Goal: Task Accomplishment & Management: Manage account settings

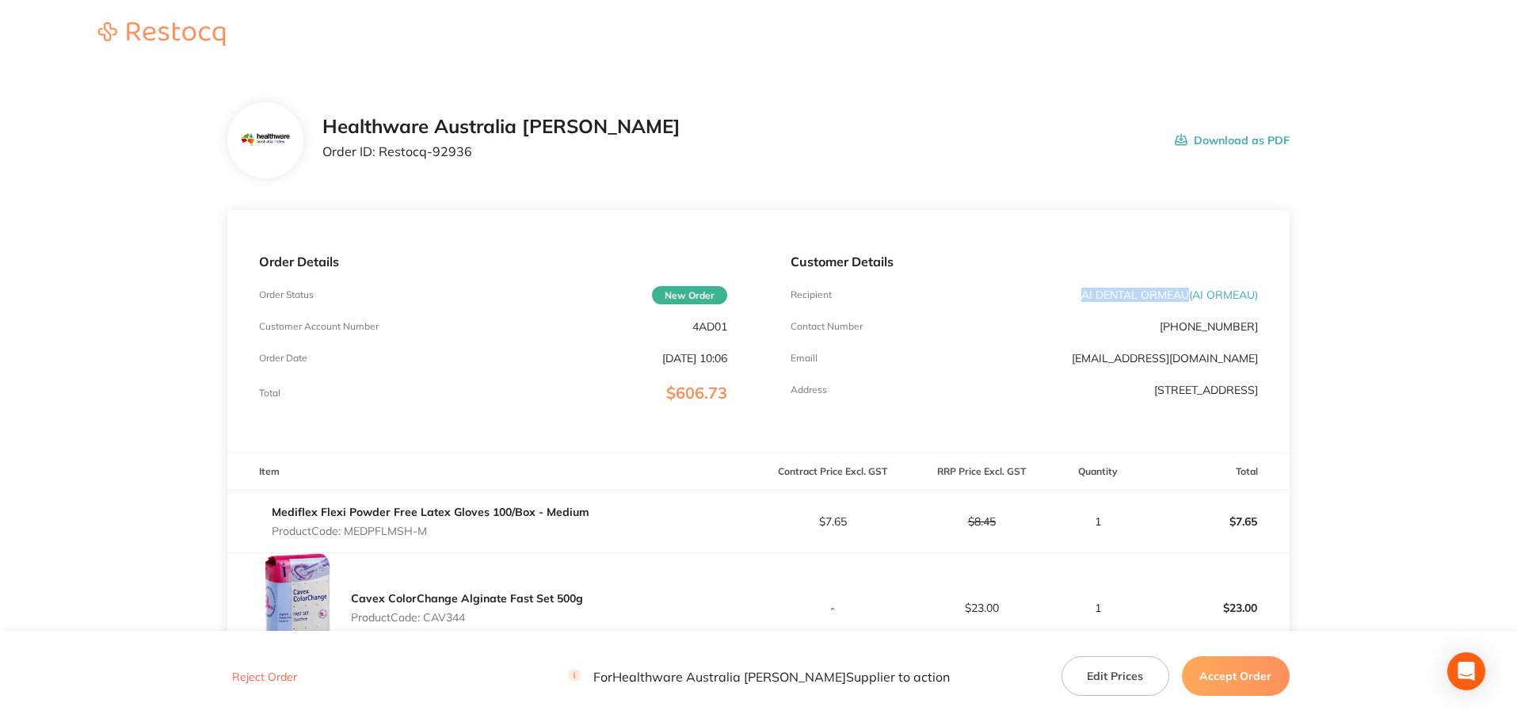
drag, startPoint x: 1187, startPoint y: 292, endPoint x: 1032, endPoint y: 289, distance: 155.3
click at [1032, 289] on div "Recipient AI DENTAL ORMEAU ( AI ORMEAU )" at bounding box center [1024, 294] width 467 height 13
copy p "AI DENTAL ORMEAU"
drag, startPoint x: 471, startPoint y: 159, endPoint x: 380, endPoint y: 157, distance: 90.4
click at [380, 157] on div "Healthware Australia [PERSON_NAME] Order ID: Restocq- 92936" at bounding box center [501, 140] width 358 height 49
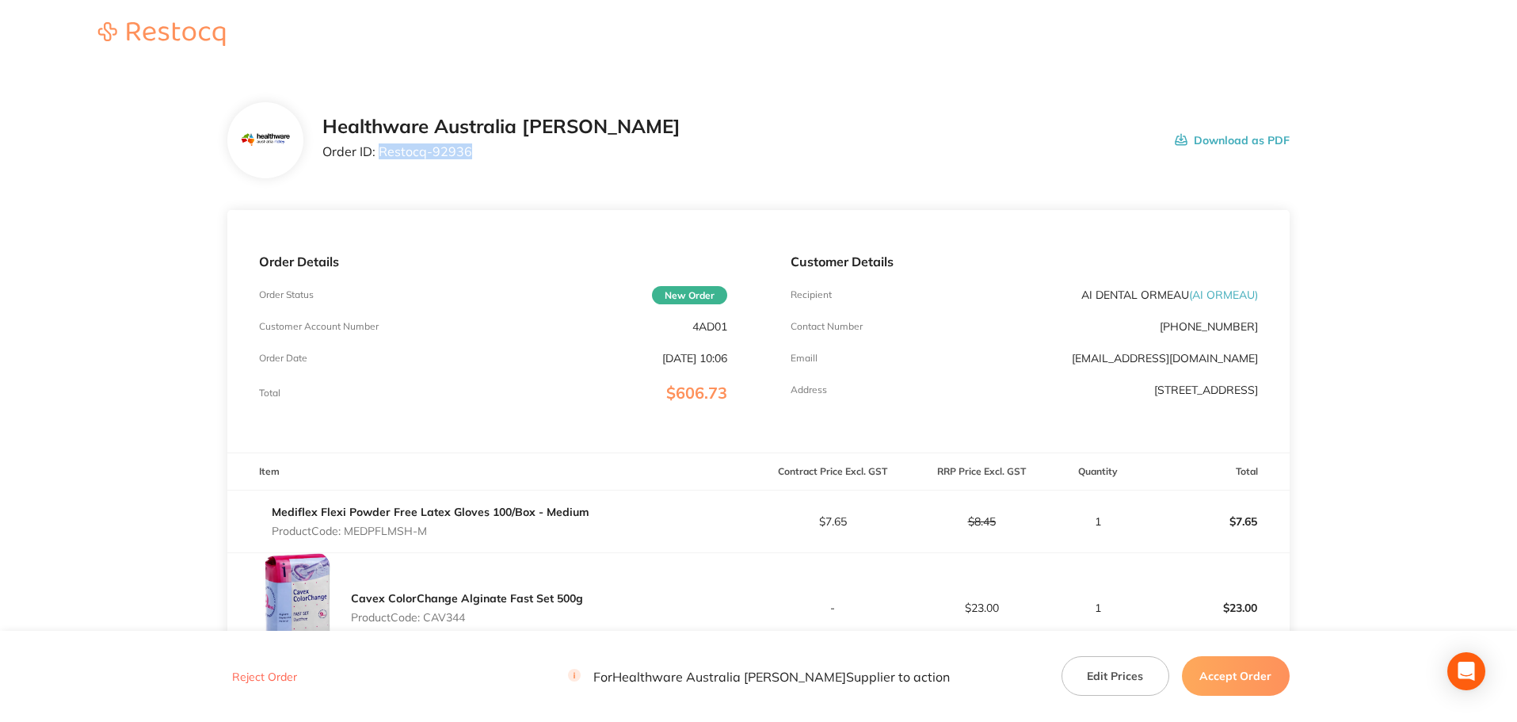
copy p "Restocq- 92936"
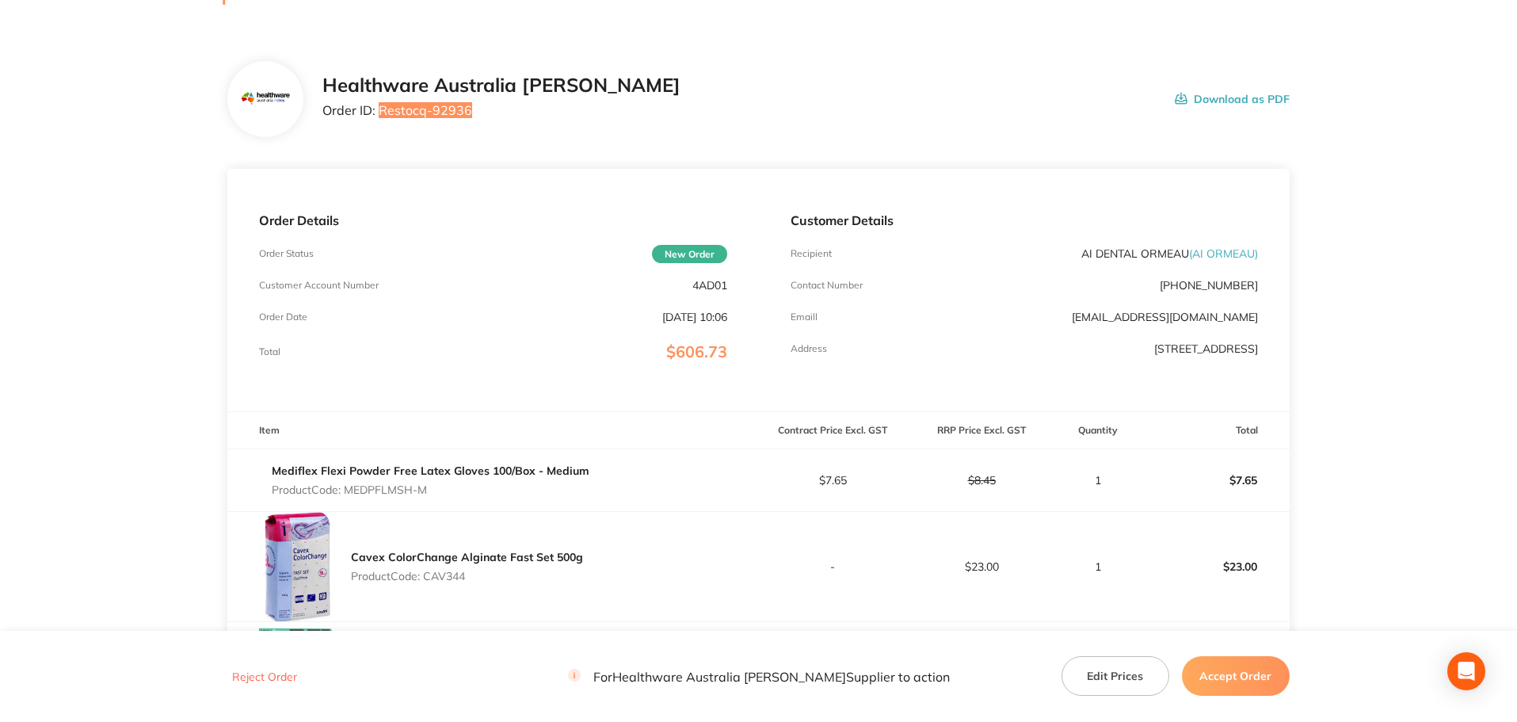
scroll to position [38, 0]
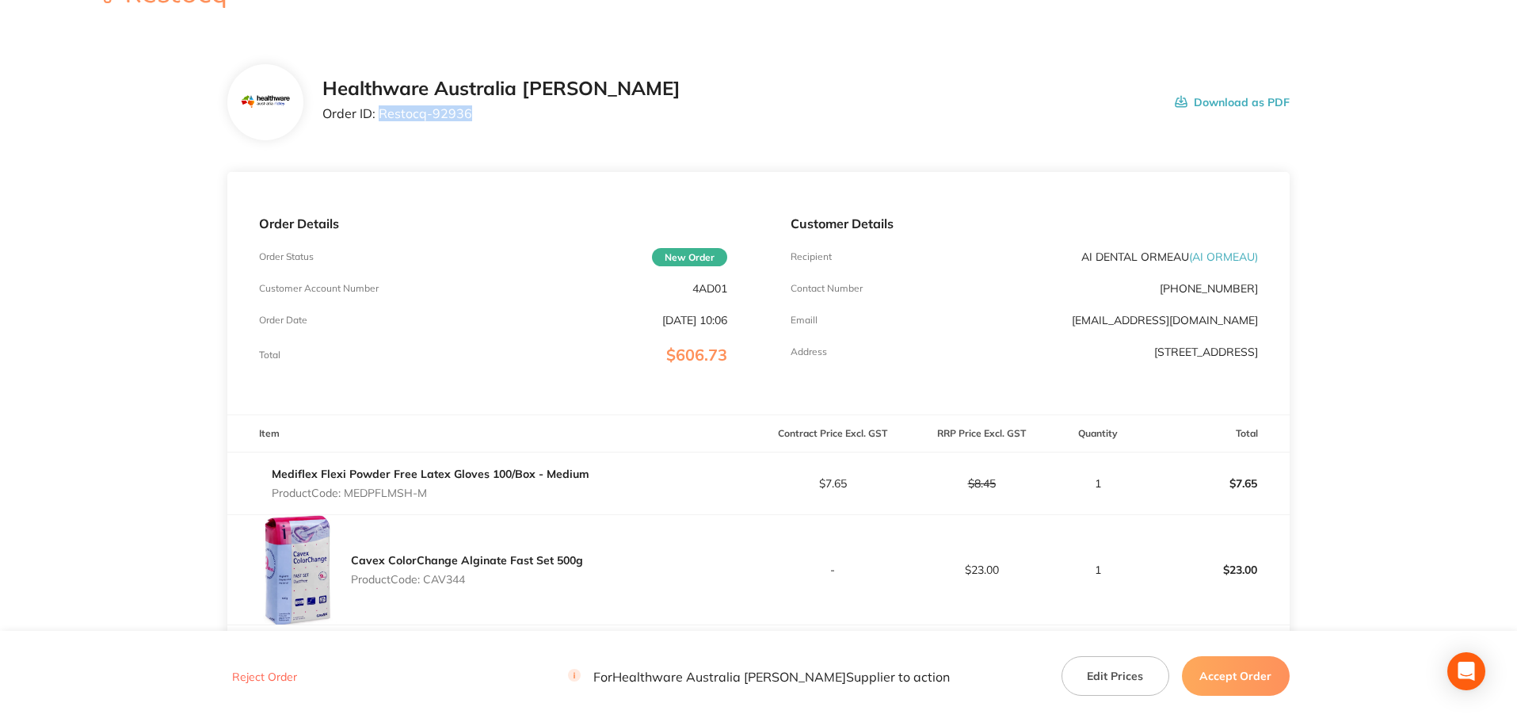
drag, startPoint x: 435, startPoint y: 493, endPoint x: 350, endPoint y: 496, distance: 84.8
click at [350, 496] on p "Product Code: MEDPFLMSH-M" at bounding box center [431, 492] width 318 height 13
copy p "MEDPFLMSH-M"
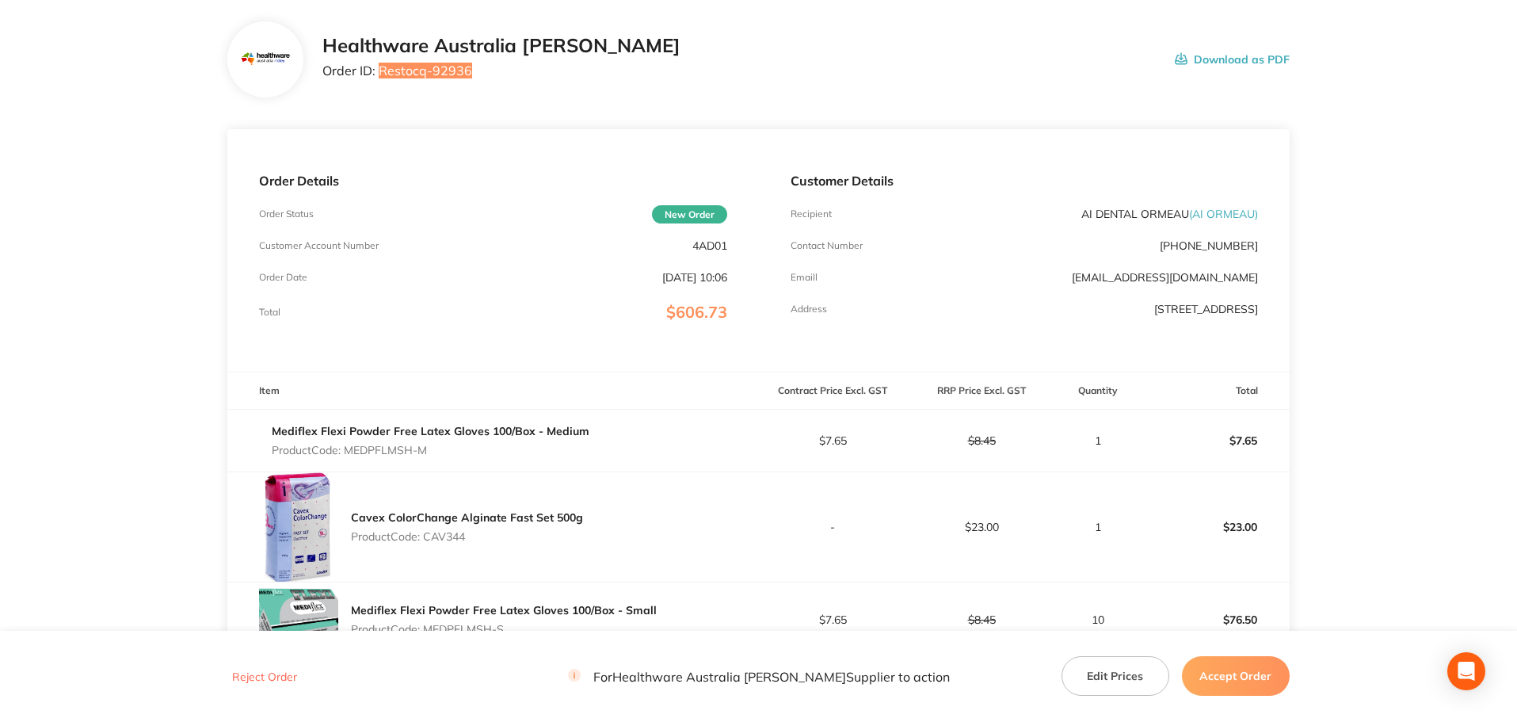
scroll to position [117, 0]
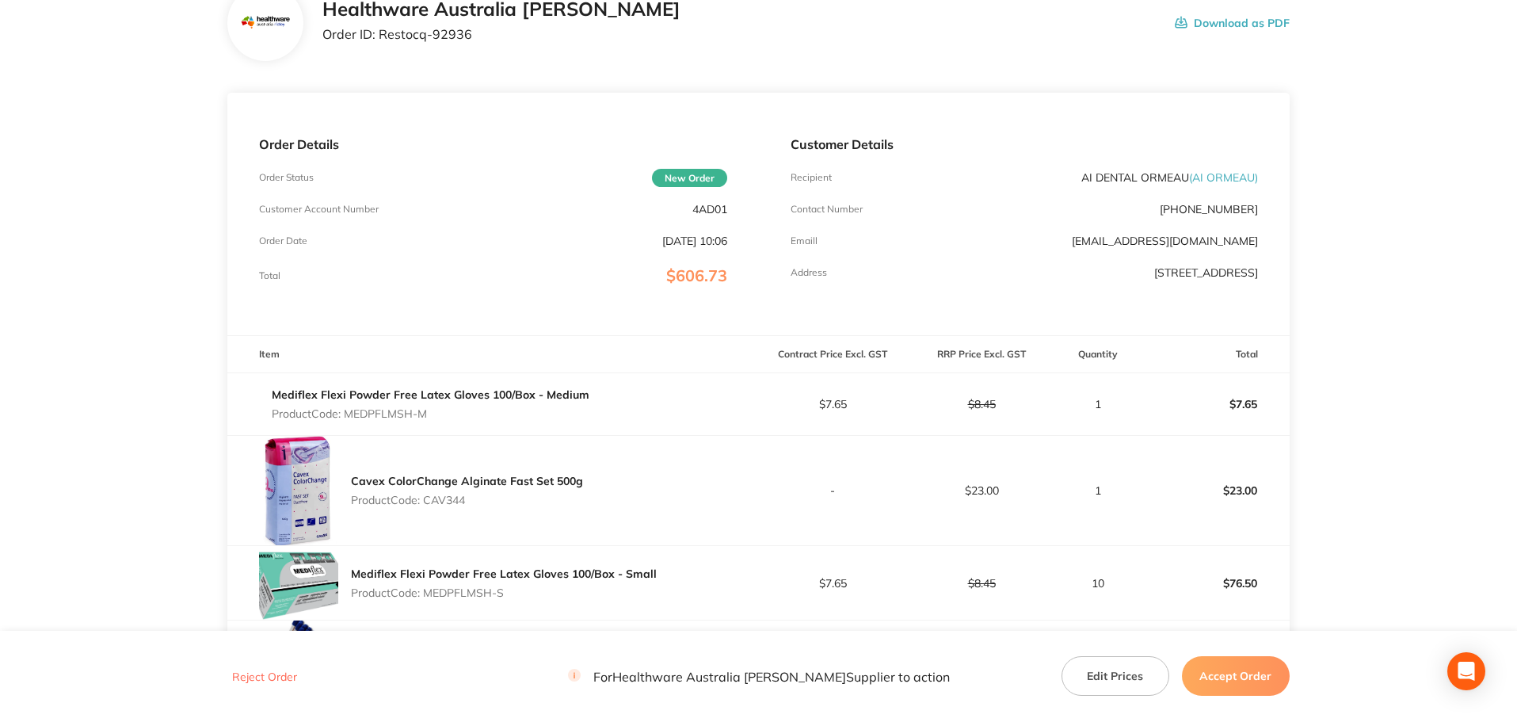
click at [460, 501] on p "Product Code: CAV344" at bounding box center [467, 500] width 232 height 13
copy p "CAV344"
click at [479, 593] on p "Product Code: MEDPFLMSH-S" at bounding box center [504, 592] width 306 height 13
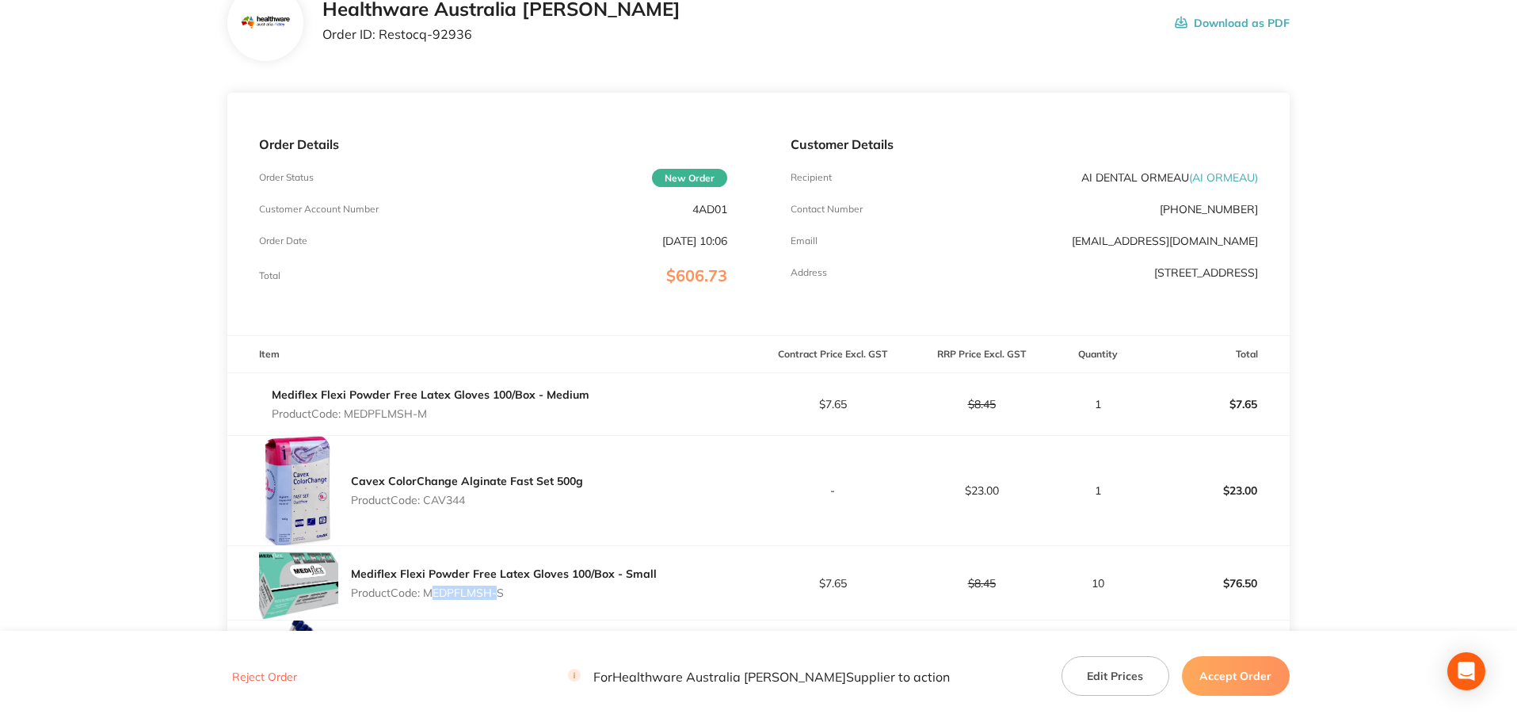
drag, startPoint x: 508, startPoint y: 594, endPoint x: 429, endPoint y: 595, distance: 79.2
click at [429, 595] on p "Product Code: MEDPFLMSH-S" at bounding box center [504, 592] width 306 height 13
copy p "MEDPFLMSH-S"
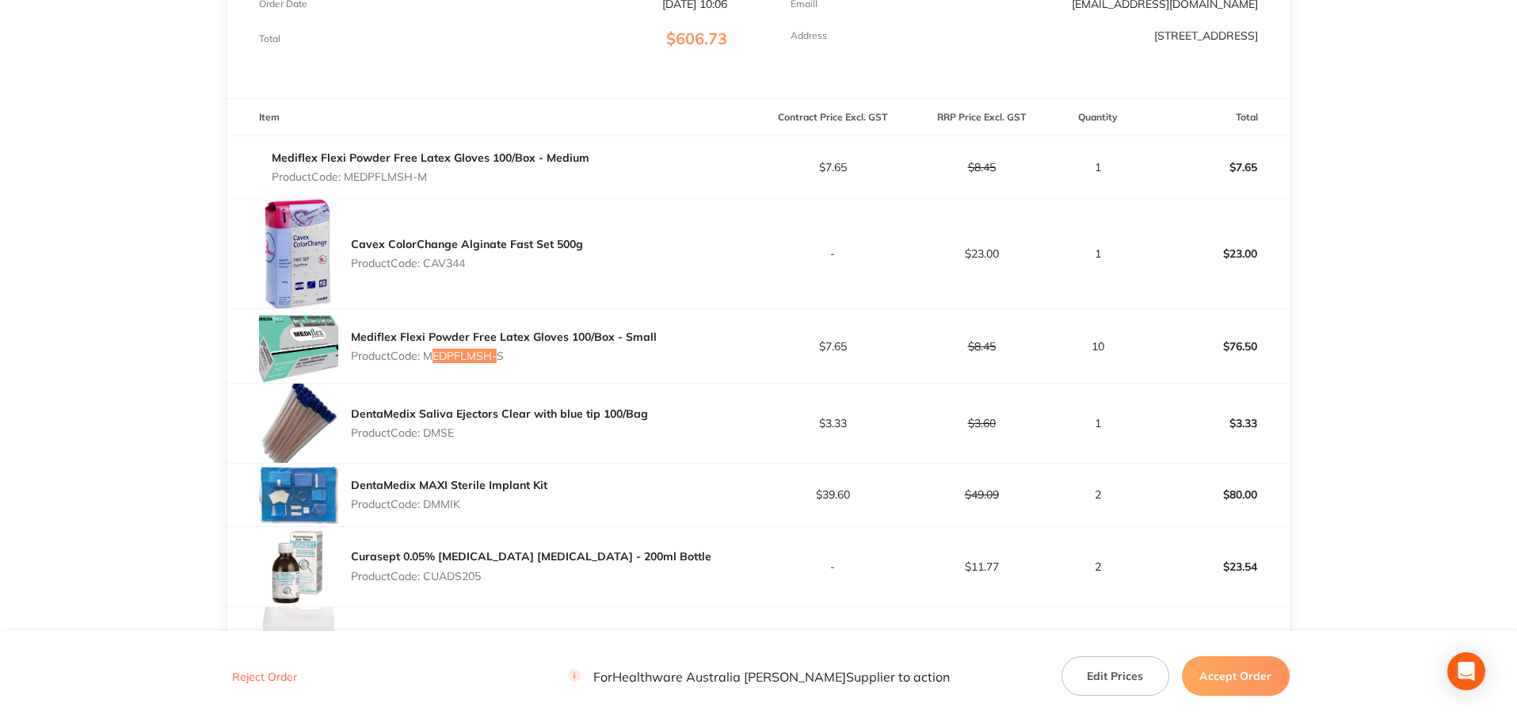
scroll to position [355, 0]
click at [450, 434] on p "Product Code: DMSE" at bounding box center [499, 431] width 297 height 13
copy p "DMSE"
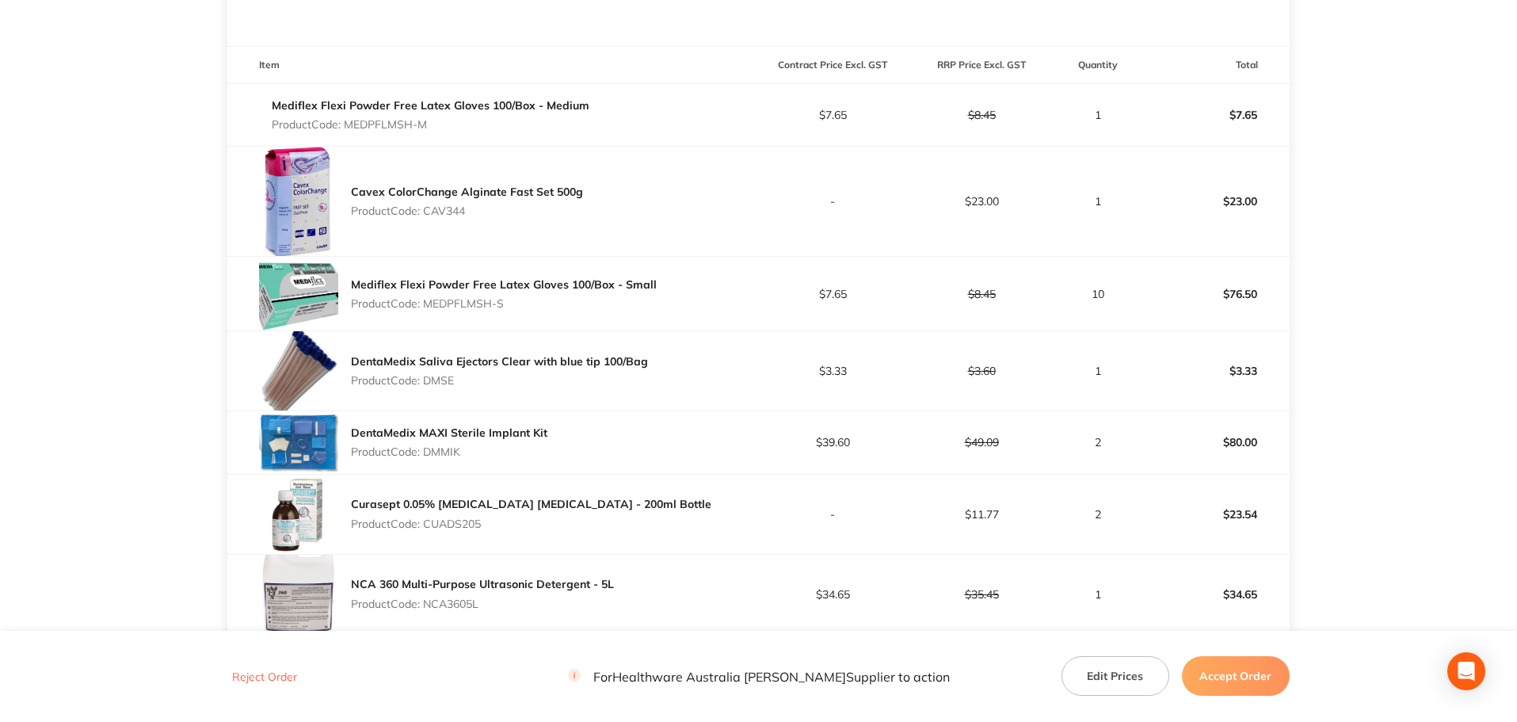
scroll to position [434, 0]
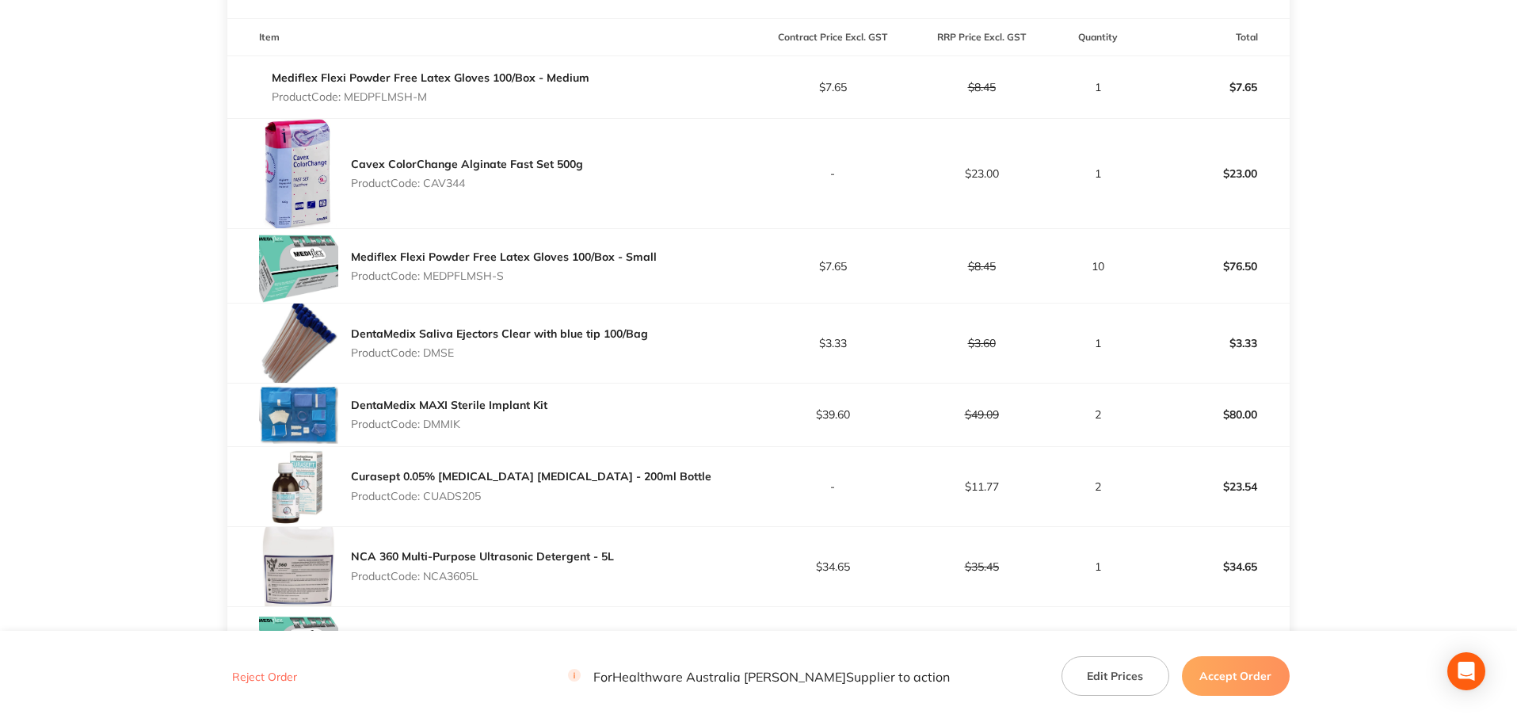
click at [451, 428] on p "Product Code: DMMIK" at bounding box center [449, 424] width 196 height 13
click at [450, 428] on p "Product Code: DMMIK" at bounding box center [449, 424] width 196 height 13
copy p "DMMIK"
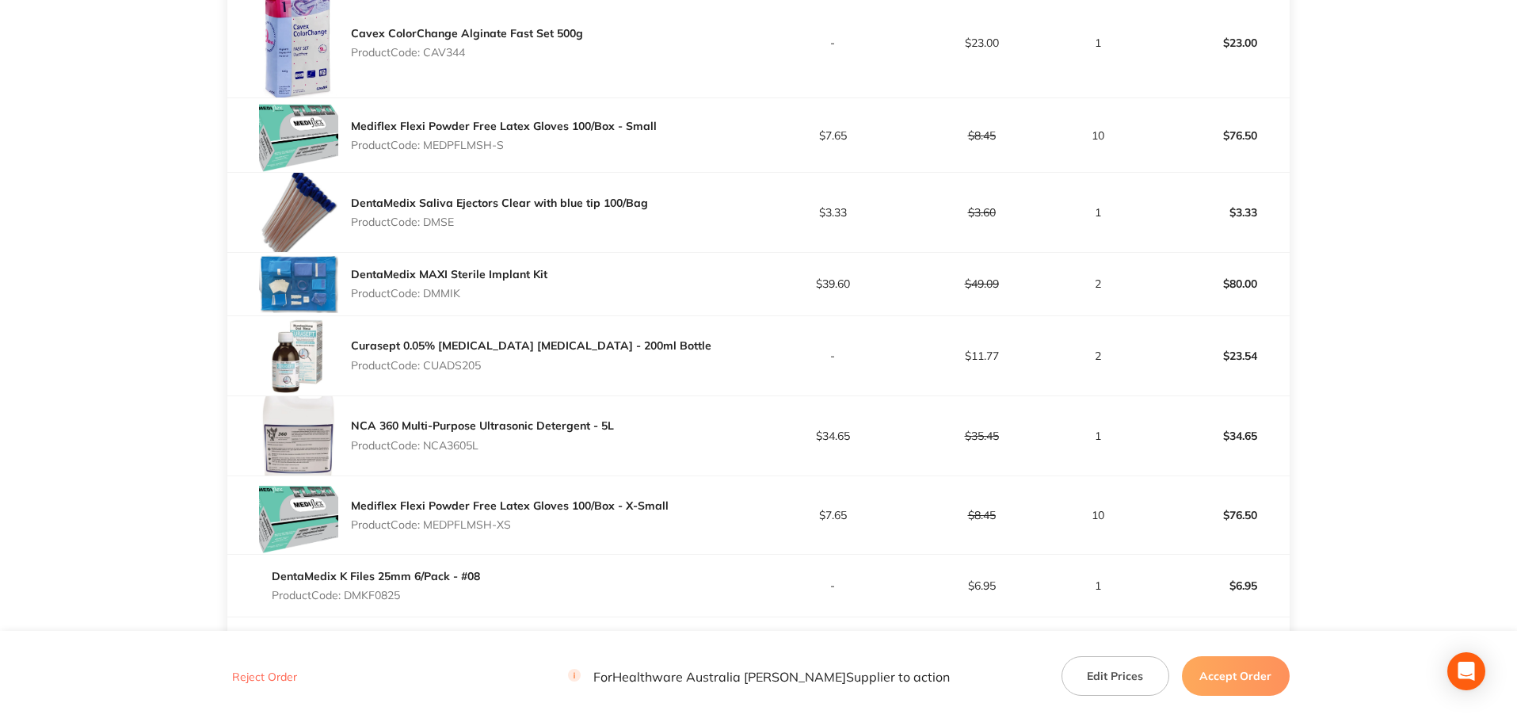
scroll to position [593, 0]
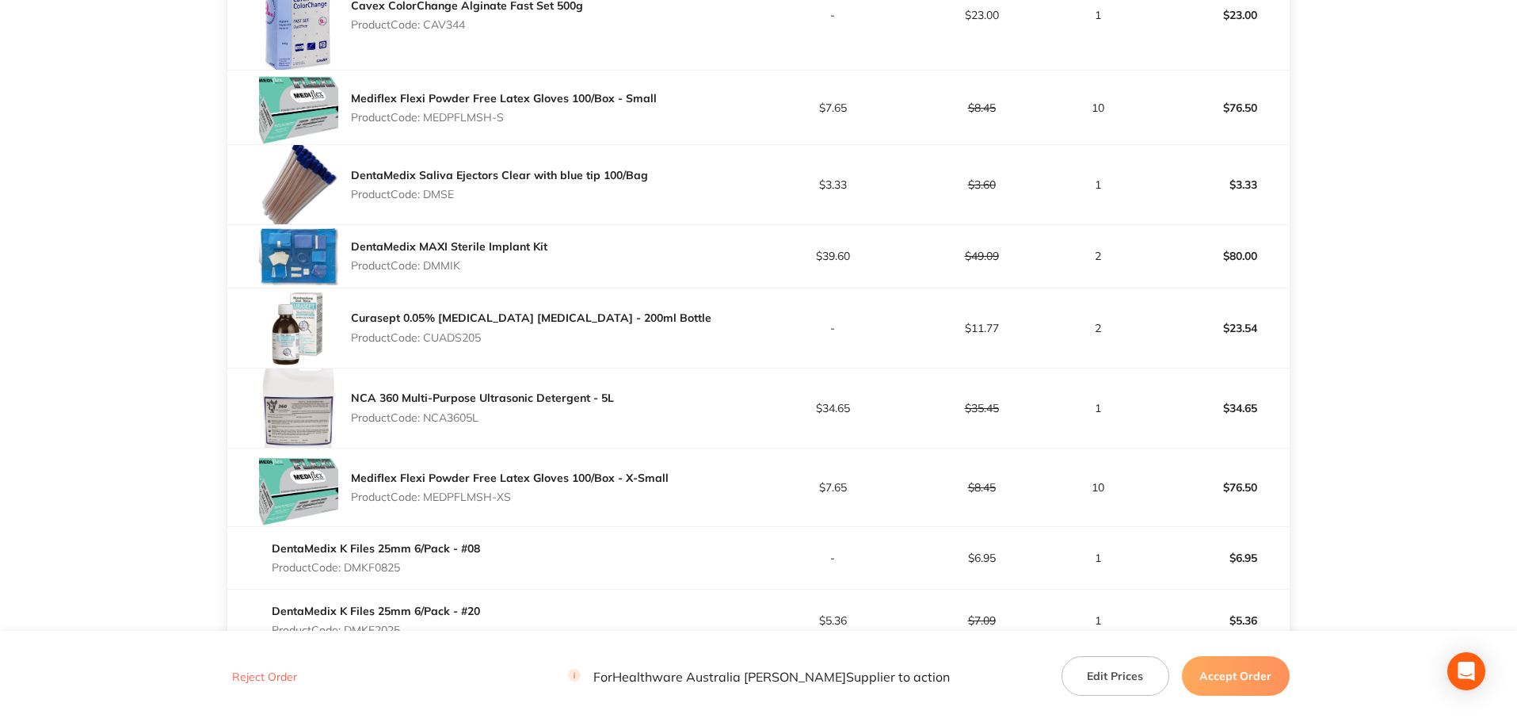
click at [466, 334] on p "Product Code: CUADS205" at bounding box center [531, 337] width 361 height 13
copy p "CUADS205"
click at [470, 418] on p "Product Code: NCA3605L" at bounding box center [482, 417] width 263 height 13
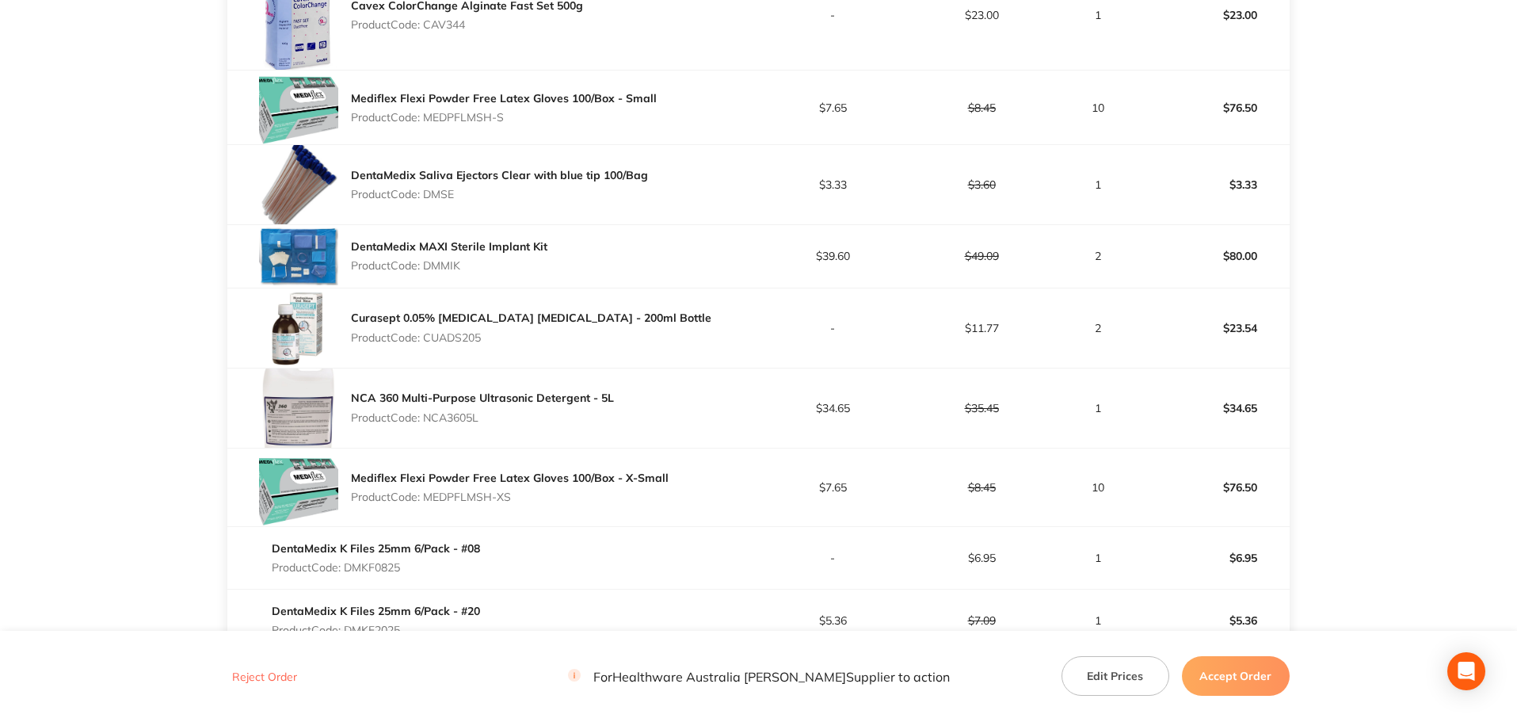
copy p "NCA3605L"
drag, startPoint x: 515, startPoint y: 498, endPoint x: 425, endPoint y: 504, distance: 89.8
click at [425, 504] on div "Mediflex Flexi Powder Free Latex Gloves 100/Box - X-Small Product Code: MEDPFLM…" at bounding box center [510, 487] width 318 height 44
copy p "MEDPFLMSH-XS"
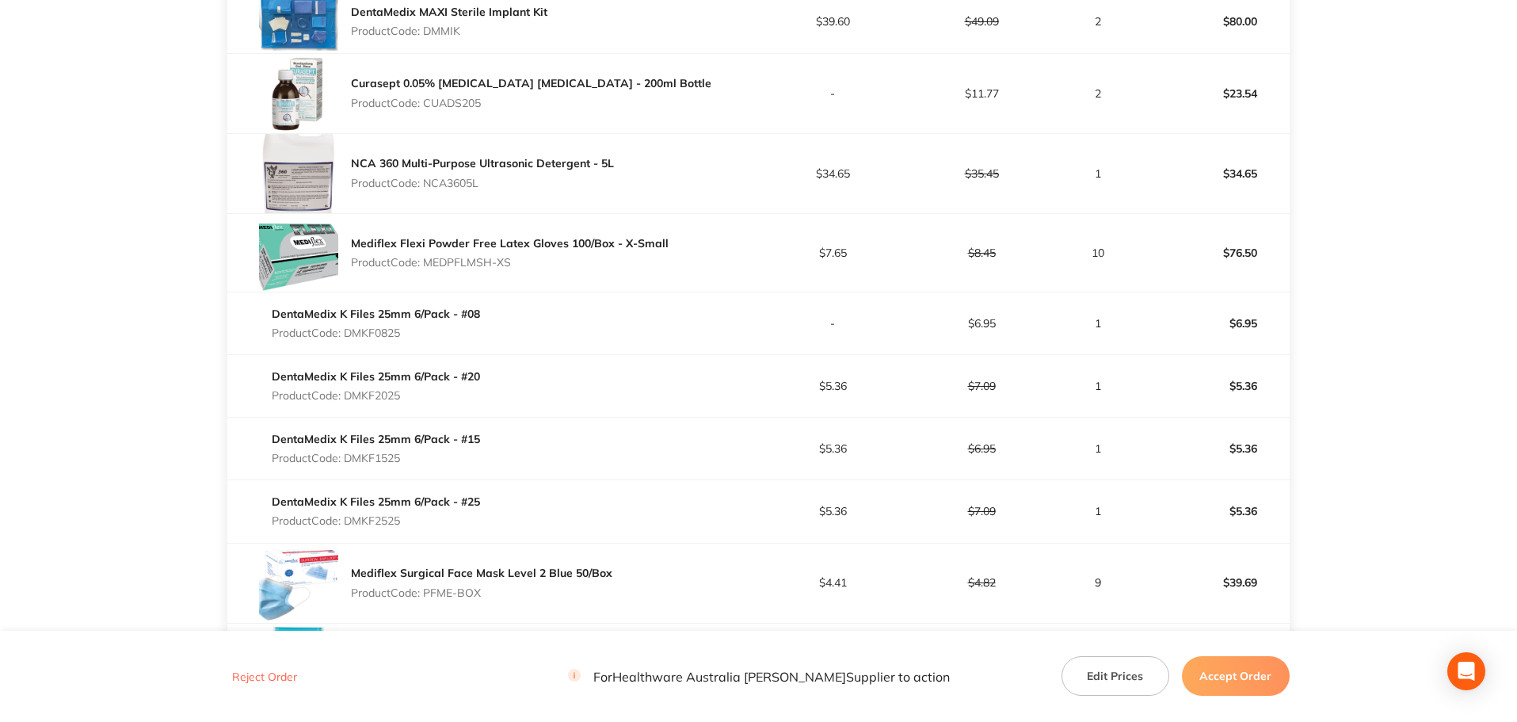
scroll to position [830, 0]
click at [389, 331] on p "Product Code: DMKF0825" at bounding box center [376, 329] width 208 height 13
click at [384, 386] on p "Product Code: DMKF2025" at bounding box center [376, 392] width 208 height 13
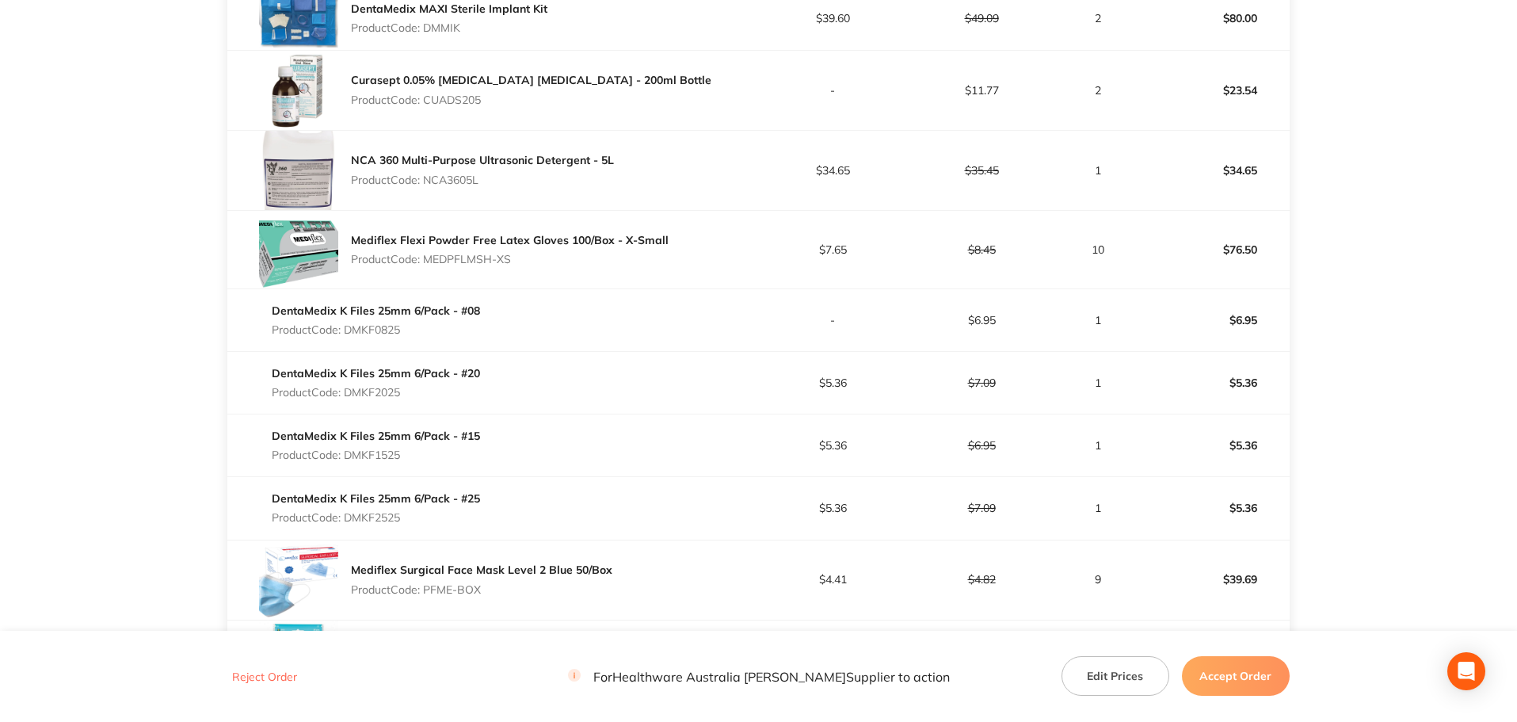
click at [385, 456] on p "Product Code: DMKF1525" at bounding box center [376, 454] width 208 height 13
click at [399, 514] on p "Product Code: DMKF2525" at bounding box center [376, 517] width 208 height 13
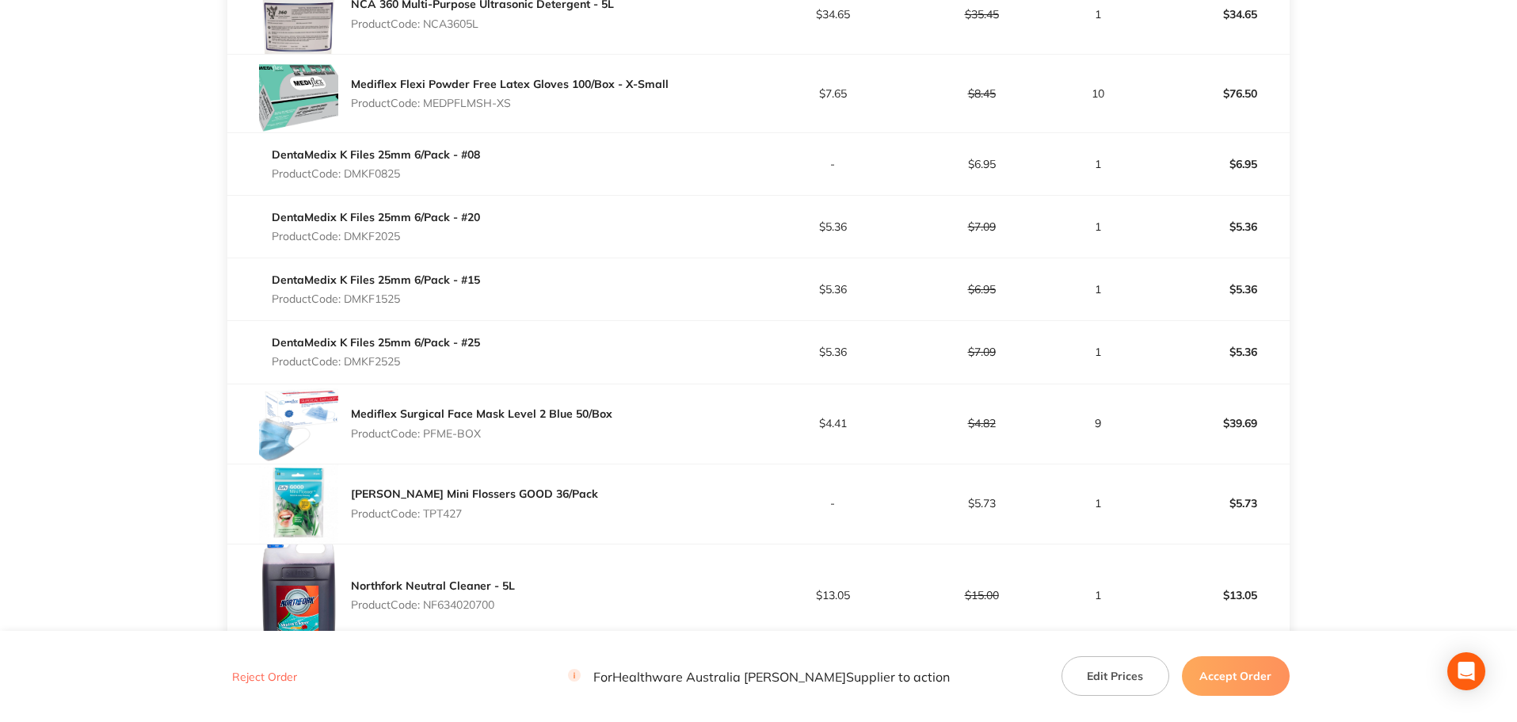
scroll to position [989, 0]
drag, startPoint x: 488, startPoint y: 435, endPoint x: 426, endPoint y: 440, distance: 62.0
click at [426, 440] on div "Mediflex Surgical Face Mask Level 2 Blue 50/Box Product Code: PFME-BOX" at bounding box center [481, 421] width 261 height 44
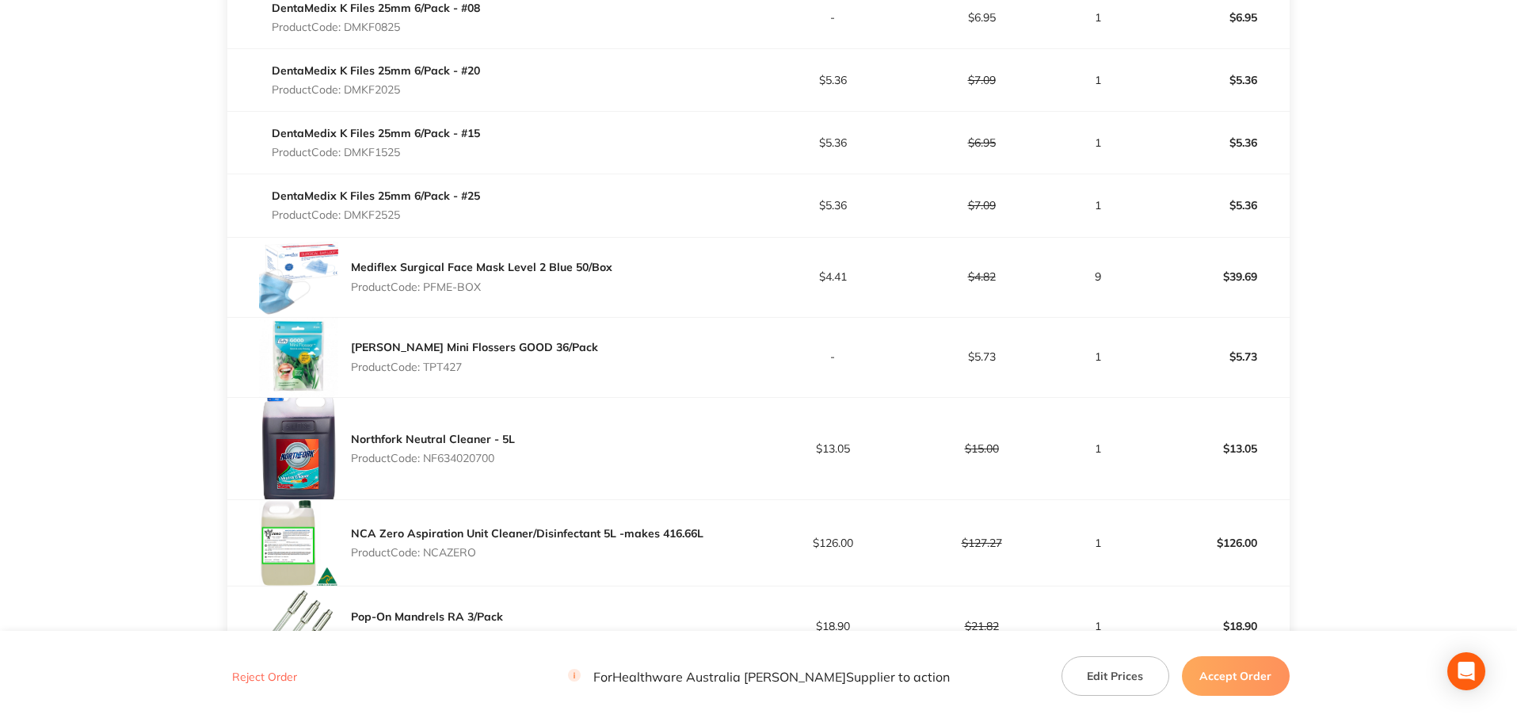
scroll to position [1147, 0]
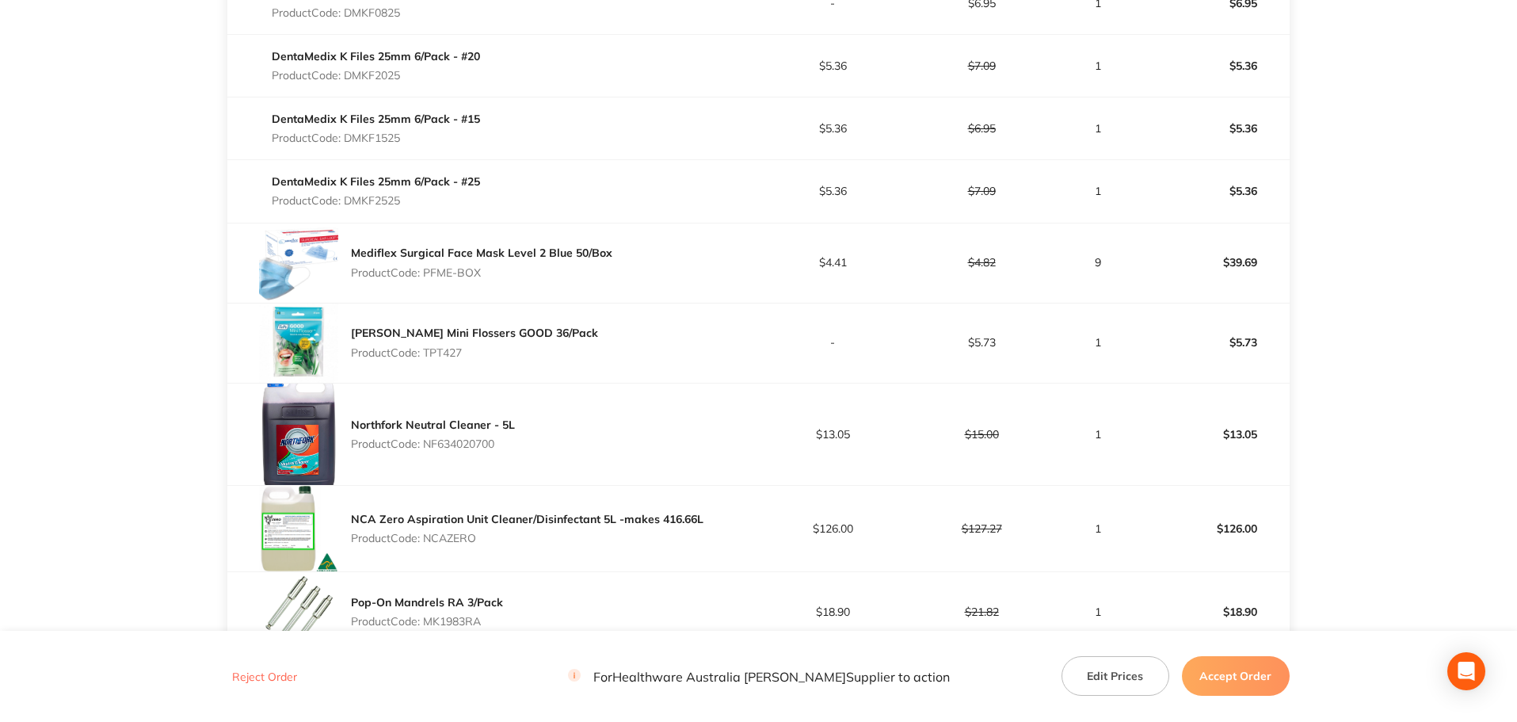
click at [449, 349] on p "Product Code: TPT427" at bounding box center [474, 352] width 247 height 13
click at [465, 441] on p "Product Code: NF634020700" at bounding box center [433, 443] width 164 height 13
click at [466, 441] on p "Product Code: NF634020700" at bounding box center [433, 443] width 164 height 13
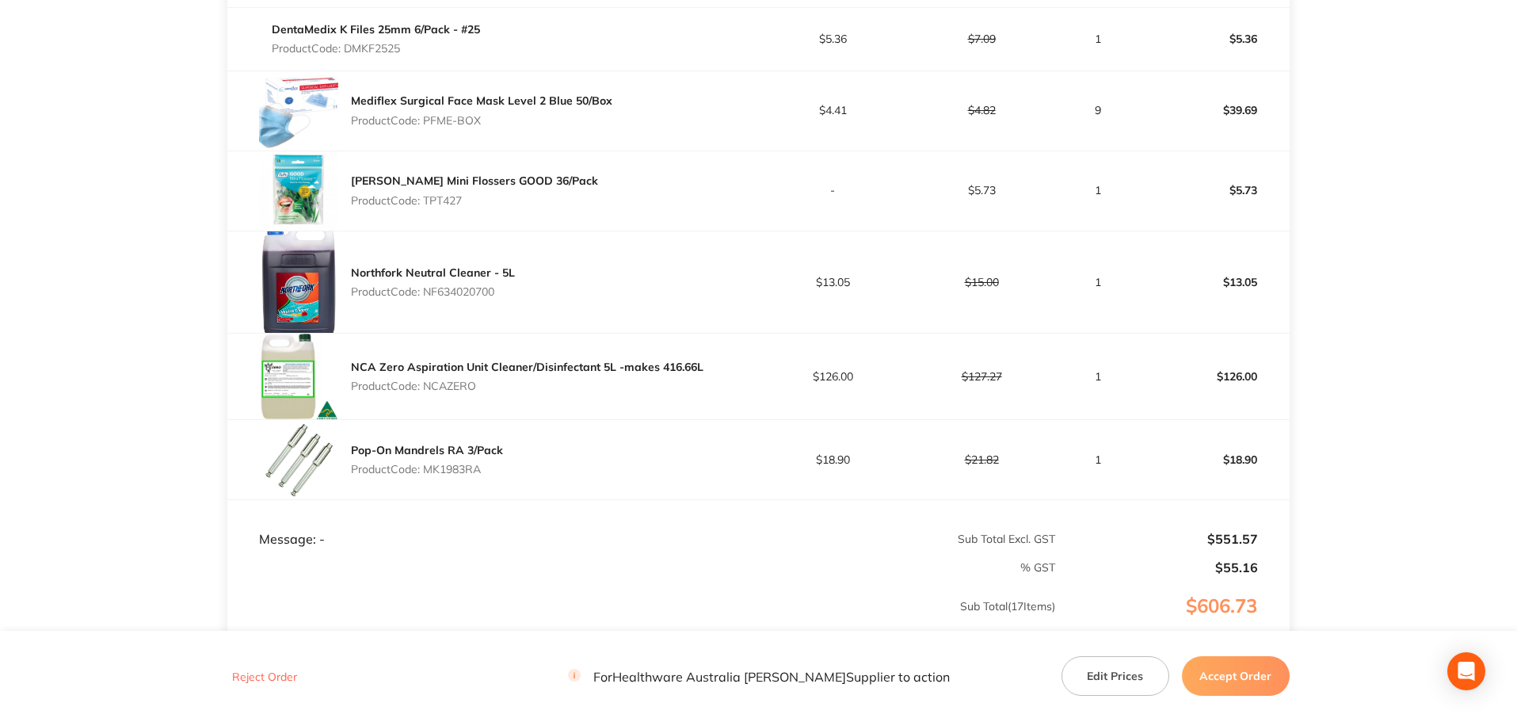
scroll to position [1306, 0]
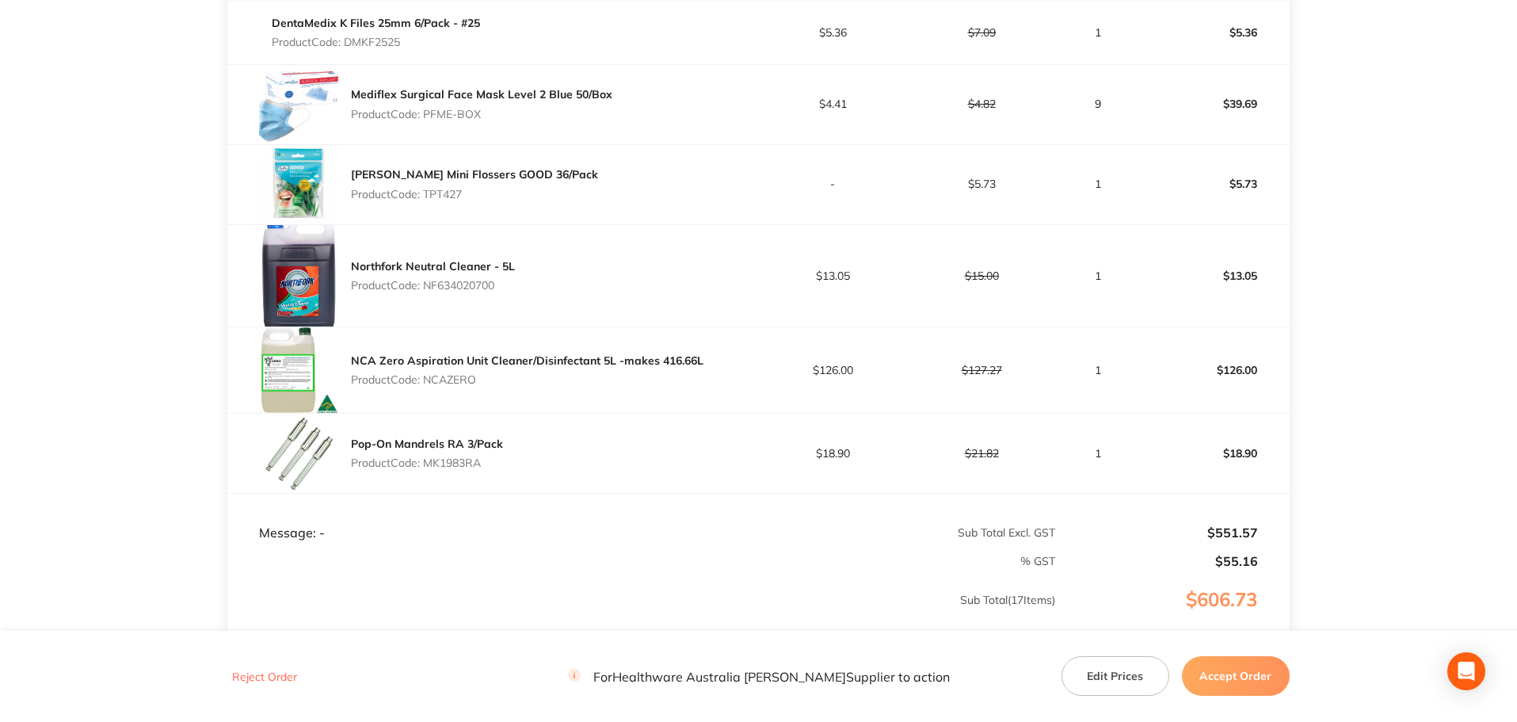
click at [439, 373] on p "Product Code: NCAZERO" at bounding box center [527, 379] width 353 height 13
click at [466, 463] on p "Product Code: MK1983RA" at bounding box center [427, 462] width 152 height 13
drag, startPoint x: 1262, startPoint y: 670, endPoint x: 1251, endPoint y: 658, distance: 16.8
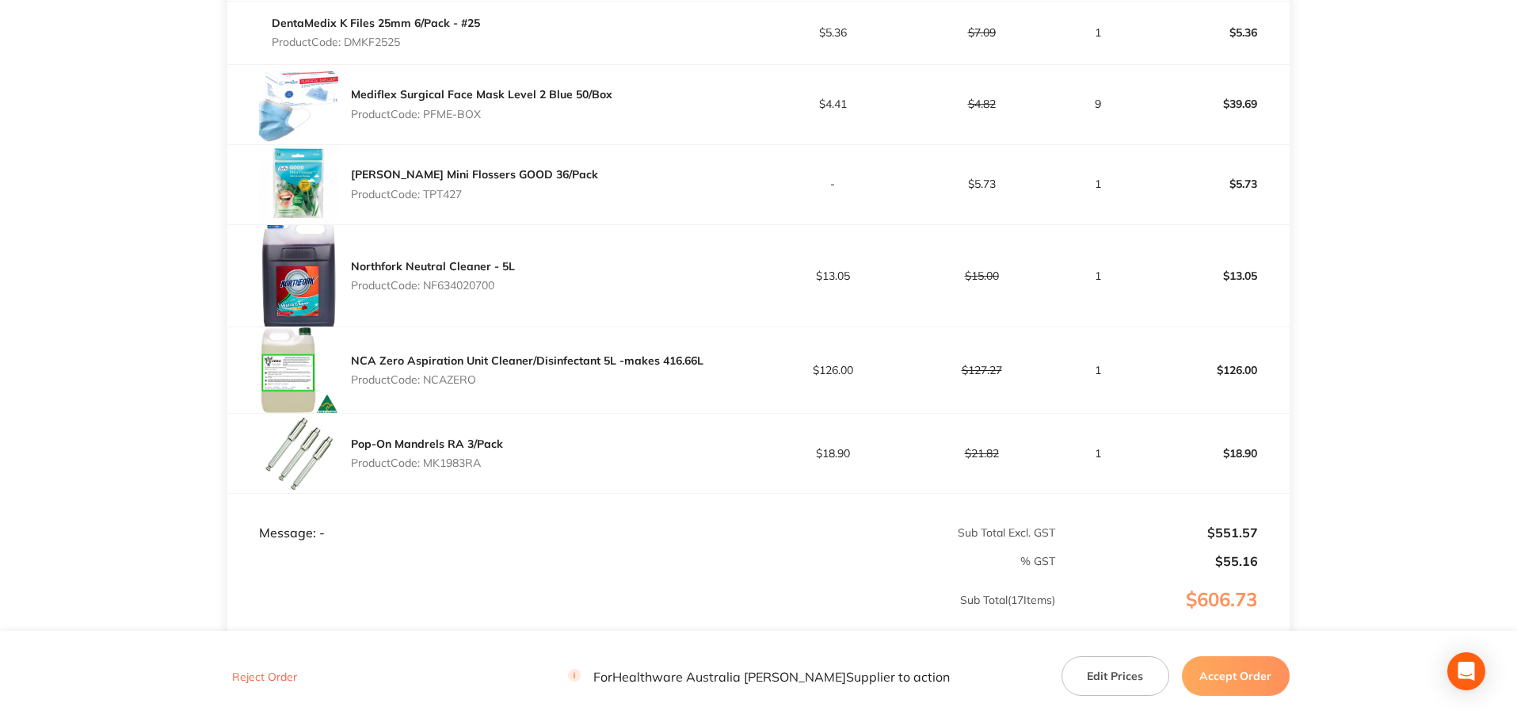
click at [1262, 670] on button "Accept Order" at bounding box center [1236, 676] width 108 height 40
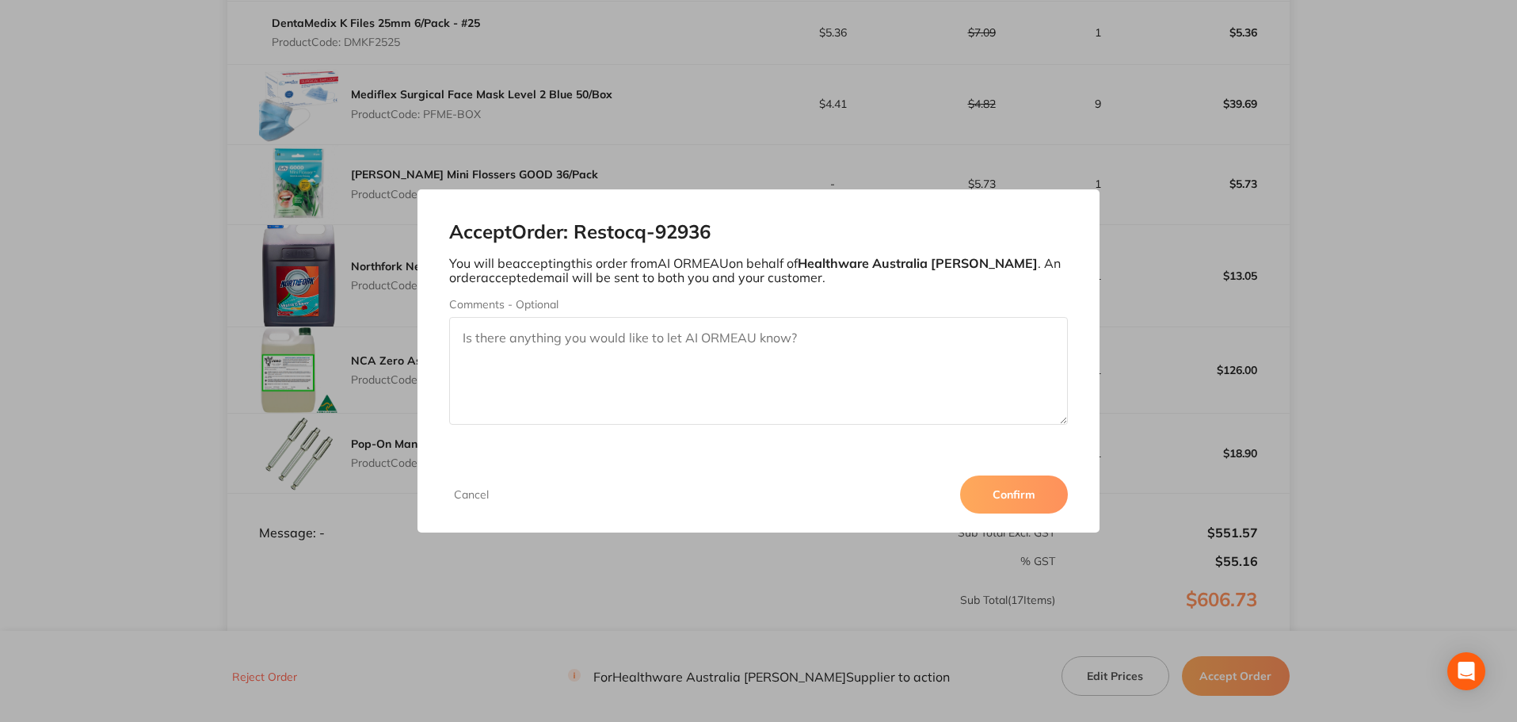
click at [1045, 493] on button "Confirm" at bounding box center [1014, 494] width 108 height 38
